Goal: Information Seeking & Learning: Learn about a topic

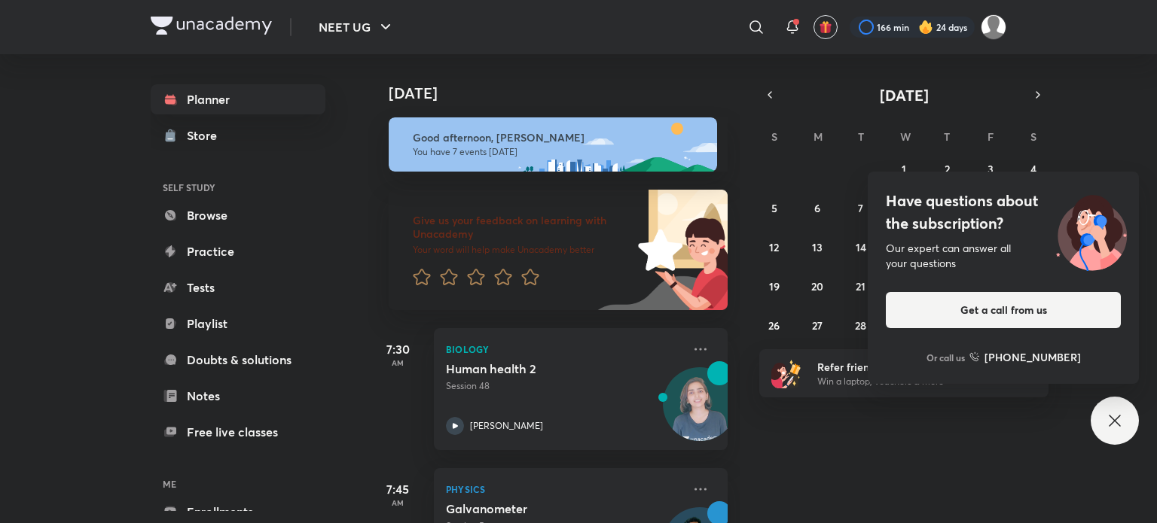
scroll to position [664, 0]
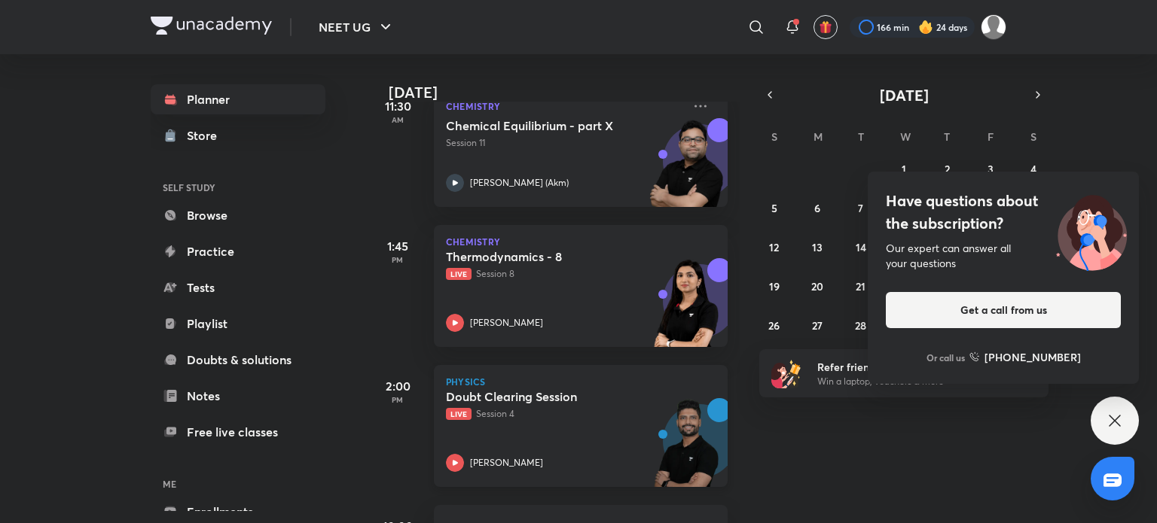
click at [593, 392] on h5 "Doubt Clearing Session" at bounding box center [540, 396] width 188 height 15
